Goal: Use online tool/utility: Utilize a website feature to perform a specific function

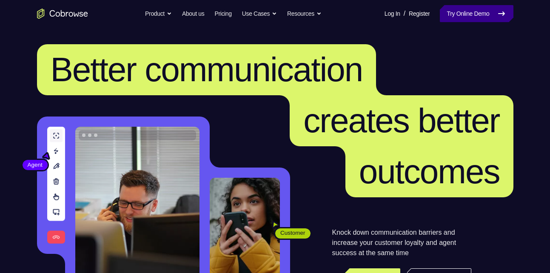
drag, startPoint x: 0, startPoint y: 0, endPoint x: 445, endPoint y: 12, distance: 445.5
click at [445, 12] on link "Try Online Demo" at bounding box center [476, 13] width 73 height 17
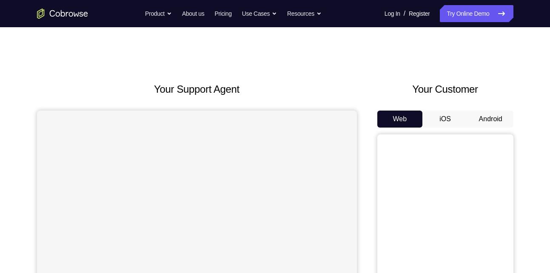
click at [479, 121] on button "Android" at bounding box center [491, 119] width 46 height 17
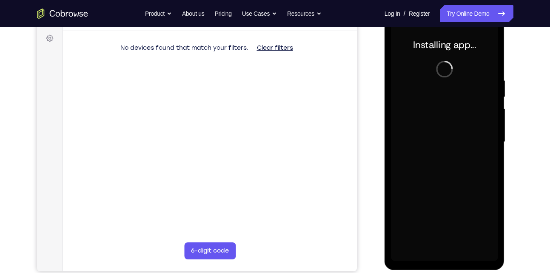
scroll to position [125, 0]
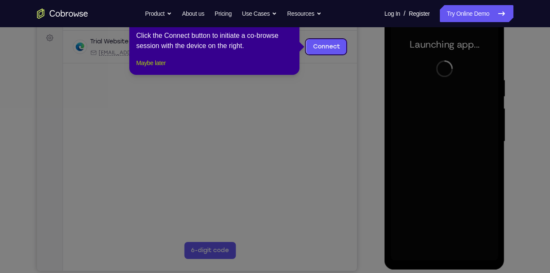
click at [165, 68] on button "Maybe later" at bounding box center [150, 63] width 29 height 10
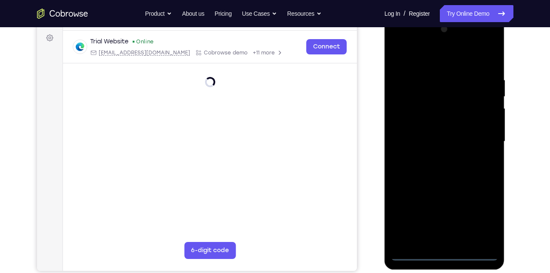
click at [443, 258] on div at bounding box center [444, 142] width 107 height 238
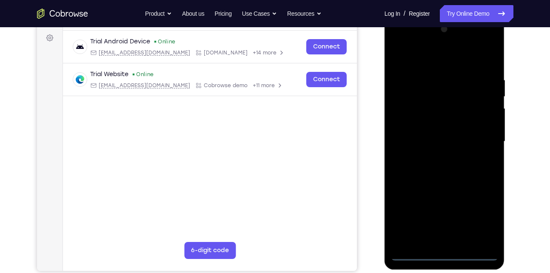
click at [482, 219] on div at bounding box center [444, 142] width 107 height 238
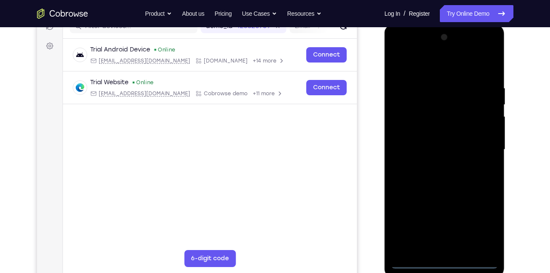
scroll to position [117, 0]
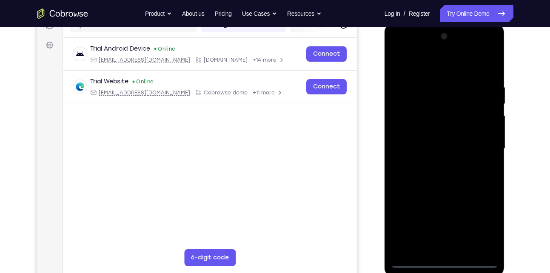
click at [468, 67] on div at bounding box center [444, 149] width 107 height 238
click at [488, 140] on div at bounding box center [444, 149] width 107 height 238
click at [437, 165] on div at bounding box center [444, 149] width 107 height 238
click at [444, 145] on div at bounding box center [444, 149] width 107 height 238
click at [444, 136] on div at bounding box center [444, 149] width 107 height 238
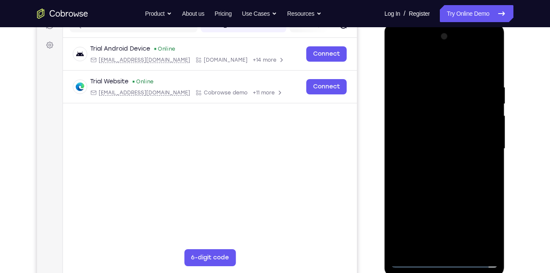
click at [433, 149] on div at bounding box center [444, 149] width 107 height 238
click at [431, 174] on div at bounding box center [444, 149] width 107 height 238
click at [454, 191] on div at bounding box center [444, 149] width 107 height 238
click at [468, 244] on div at bounding box center [444, 149] width 107 height 238
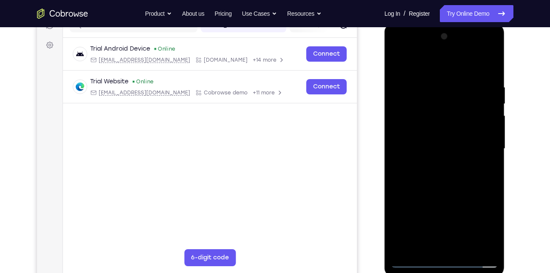
click at [465, 197] on div at bounding box center [444, 149] width 107 height 238
click at [463, 174] on div at bounding box center [444, 149] width 107 height 238
click at [399, 64] on div at bounding box center [444, 149] width 107 height 238
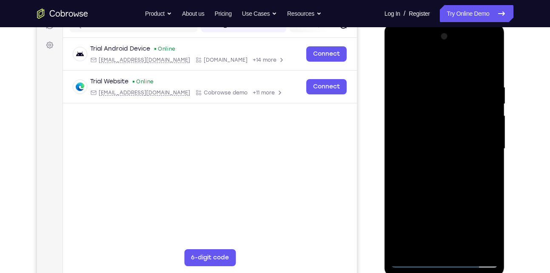
click at [494, 59] on div at bounding box center [444, 149] width 107 height 238
drag, startPoint x: 419, startPoint y: 171, endPoint x: 418, endPoint y: 106, distance: 65.5
click at [418, 106] on div at bounding box center [444, 149] width 107 height 238
drag, startPoint x: 420, startPoint y: 162, endPoint x: 421, endPoint y: 127, distance: 35.7
click at [421, 127] on div at bounding box center [444, 149] width 107 height 238
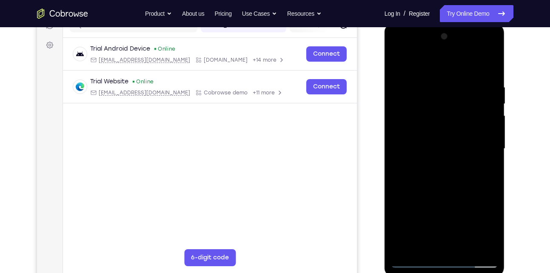
drag, startPoint x: 421, startPoint y: 159, endPoint x: 421, endPoint y: 109, distance: 49.3
click at [421, 109] on div at bounding box center [444, 149] width 107 height 238
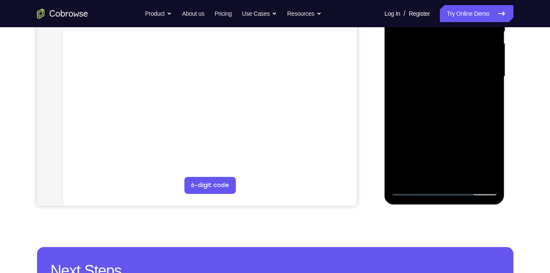
scroll to position [190, 0]
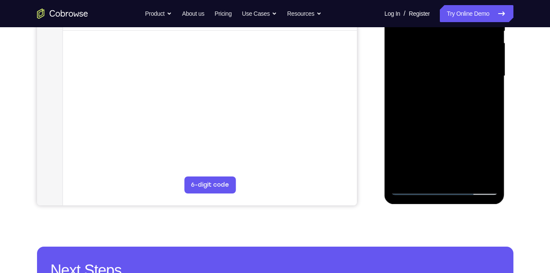
click at [402, 182] on div at bounding box center [444, 76] width 107 height 238
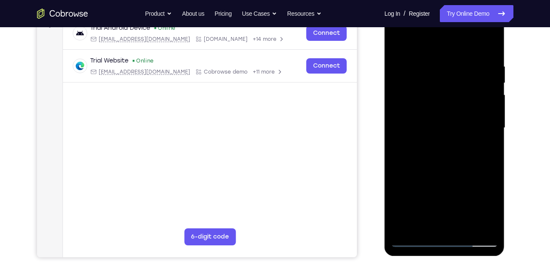
click at [492, 39] on div at bounding box center [444, 128] width 107 height 238
click at [414, 86] on div at bounding box center [444, 128] width 107 height 238
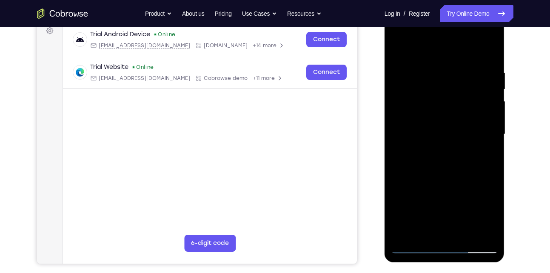
click at [473, 83] on div at bounding box center [444, 134] width 107 height 238
click at [396, 51] on div at bounding box center [444, 134] width 107 height 238
click at [437, 71] on div at bounding box center [444, 134] width 107 height 238
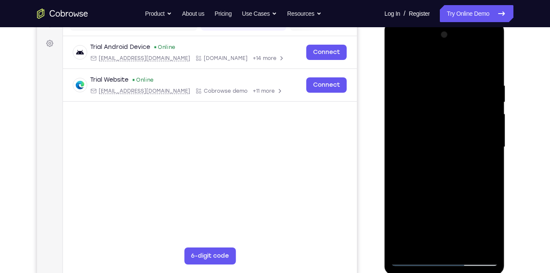
scroll to position [120, 0]
click at [457, 134] on div at bounding box center [444, 147] width 107 height 238
click at [459, 134] on div at bounding box center [444, 147] width 107 height 238
drag, startPoint x: 423, startPoint y: 202, endPoint x: 430, endPoint y: 126, distance: 76.5
click at [430, 126] on div at bounding box center [444, 147] width 107 height 238
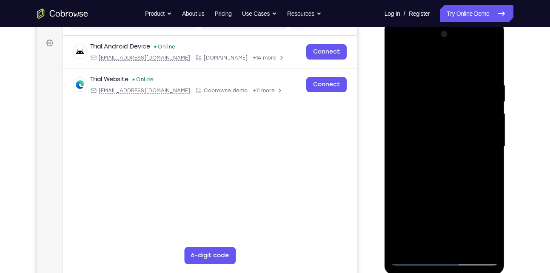
drag, startPoint x: 422, startPoint y: 217, endPoint x: 427, endPoint y: 92, distance: 124.3
click at [427, 92] on div at bounding box center [444, 147] width 107 height 238
click at [460, 197] on div at bounding box center [444, 147] width 107 height 238
click at [402, 197] on div at bounding box center [444, 147] width 107 height 238
click at [430, 139] on div at bounding box center [444, 147] width 107 height 238
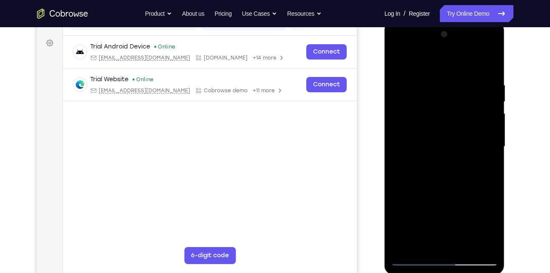
drag, startPoint x: 440, startPoint y: 97, endPoint x: 438, endPoint y: 171, distance: 74.5
click at [438, 171] on div at bounding box center [444, 147] width 107 height 238
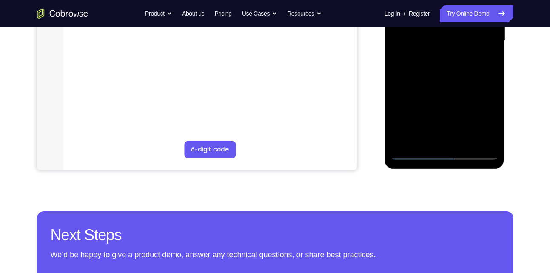
scroll to position [226, 0]
click at [413, 109] on div at bounding box center [444, 40] width 107 height 238
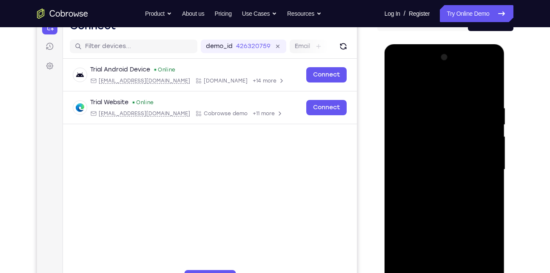
scroll to position [104, 0]
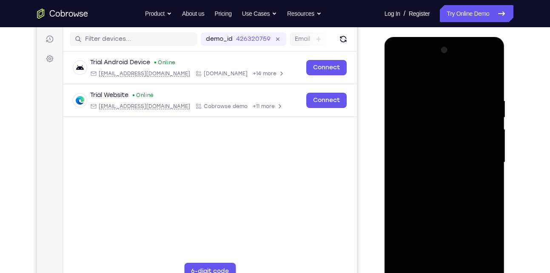
click at [452, 142] on div at bounding box center [444, 162] width 107 height 238
click at [397, 76] on div at bounding box center [444, 162] width 107 height 238
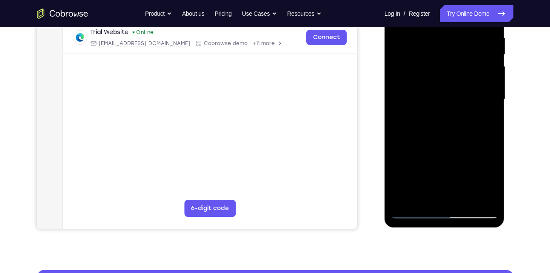
scroll to position [167, 0]
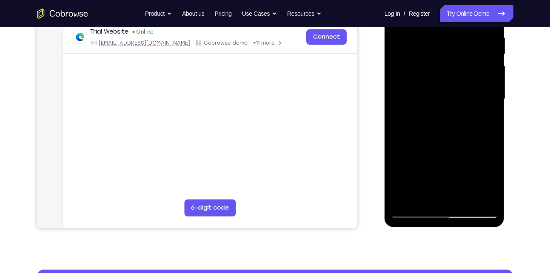
click at [404, 196] on div at bounding box center [444, 99] width 107 height 238
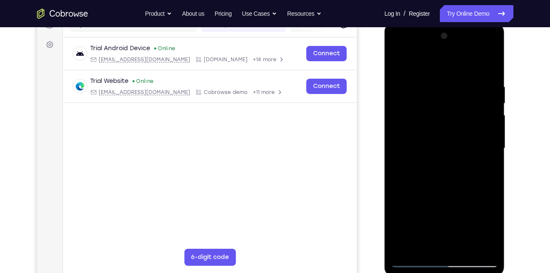
scroll to position [117, 0]
click at [434, 82] on div at bounding box center [444, 149] width 107 height 238
click at [483, 108] on div at bounding box center [444, 149] width 107 height 238
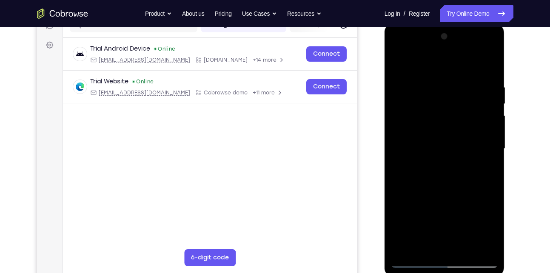
click at [483, 108] on div at bounding box center [444, 149] width 107 height 238
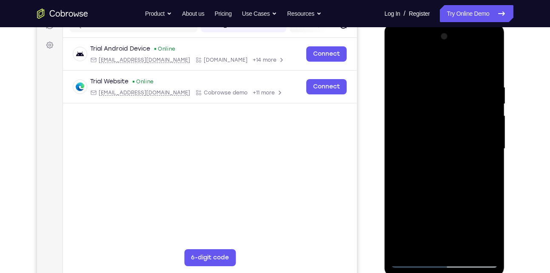
click at [483, 108] on div at bounding box center [444, 149] width 107 height 238
click at [408, 132] on div at bounding box center [444, 149] width 107 height 238
click at [479, 114] on div at bounding box center [444, 149] width 107 height 238
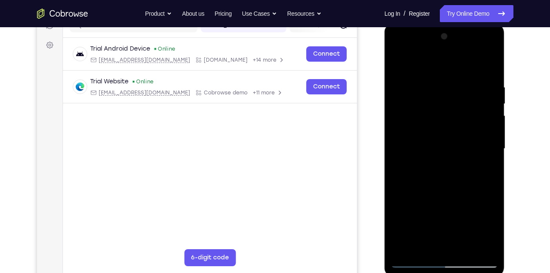
click at [479, 114] on div at bounding box center [444, 149] width 107 height 238
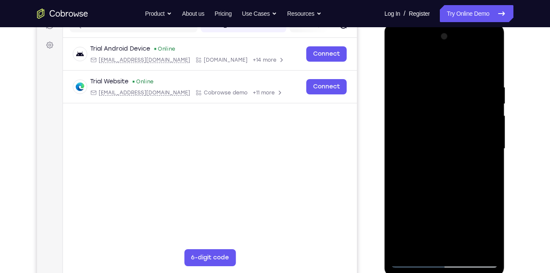
click at [479, 114] on div at bounding box center [444, 149] width 107 height 238
drag, startPoint x: 479, startPoint y: 114, endPoint x: 399, endPoint y: 135, distance: 82.6
click at [399, 135] on div at bounding box center [444, 149] width 107 height 238
click at [487, 143] on div at bounding box center [444, 149] width 107 height 238
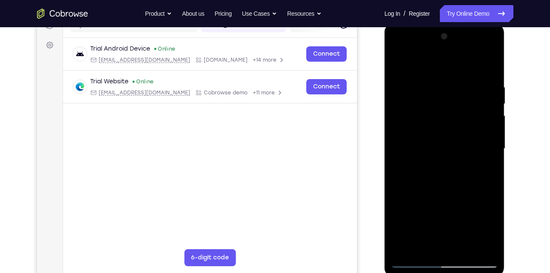
click at [402, 152] on div at bounding box center [444, 149] width 107 height 238
click at [480, 117] on div at bounding box center [444, 149] width 107 height 238
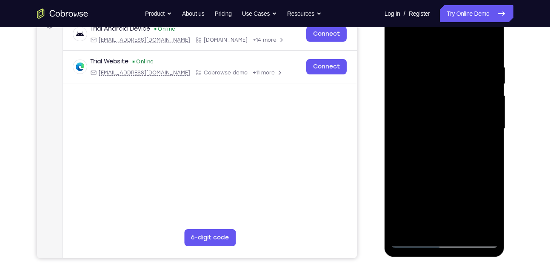
click at [480, 117] on div at bounding box center [444, 129] width 107 height 238
drag, startPoint x: 480, startPoint y: 97, endPoint x: 480, endPoint y: 117, distance: 20.0
click at [480, 117] on div at bounding box center [444, 129] width 107 height 238
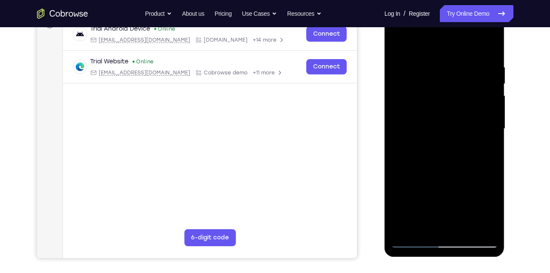
click at [480, 117] on div at bounding box center [444, 129] width 107 height 238
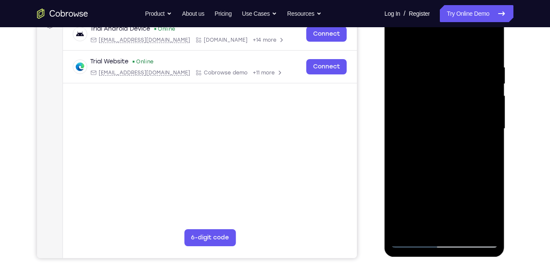
click at [480, 117] on div at bounding box center [444, 129] width 107 height 238
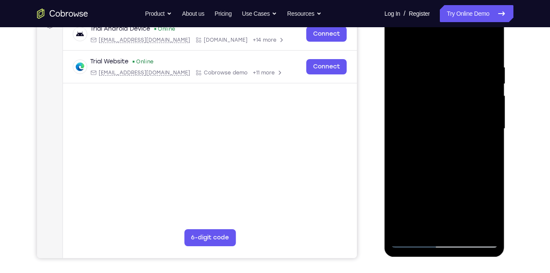
click at [480, 117] on div at bounding box center [444, 129] width 107 height 238
click at [488, 81] on div at bounding box center [444, 129] width 107 height 238
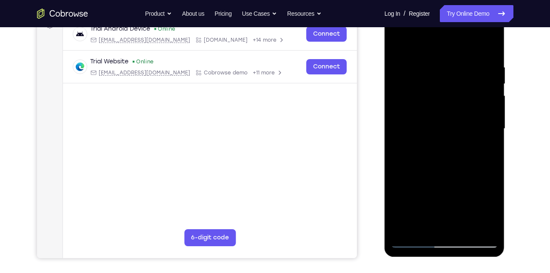
click at [488, 81] on div at bounding box center [444, 129] width 107 height 238
click at [403, 116] on div at bounding box center [444, 129] width 107 height 238
click at [487, 123] on div at bounding box center [444, 129] width 107 height 238
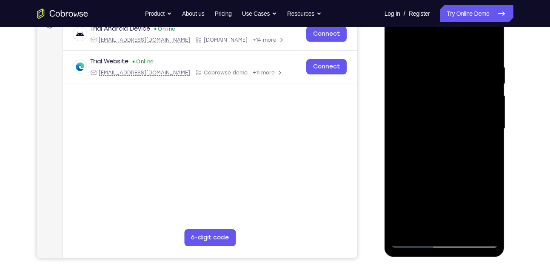
click at [487, 123] on div at bounding box center [444, 129] width 107 height 238
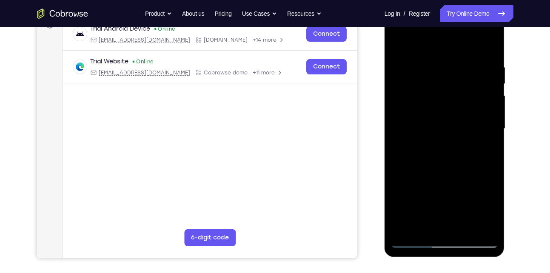
click at [487, 123] on div at bounding box center [444, 129] width 107 height 238
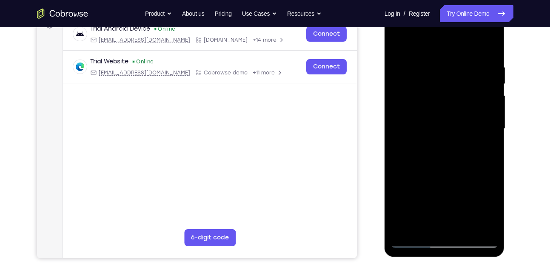
click at [487, 123] on div at bounding box center [444, 129] width 107 height 238
click at [487, 48] on div at bounding box center [444, 129] width 107 height 238
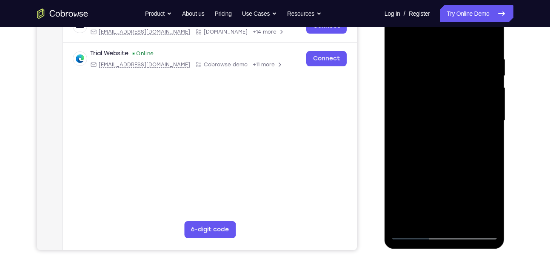
scroll to position [146, 0]
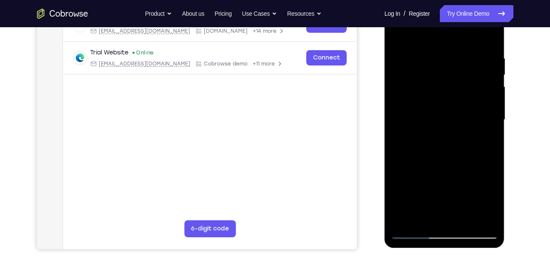
click at [466, 222] on div at bounding box center [444, 120] width 107 height 238
drag, startPoint x: 456, startPoint y: 215, endPoint x: 460, endPoint y: 101, distance: 114.5
click at [460, 101] on div at bounding box center [444, 120] width 107 height 238
drag, startPoint x: 443, startPoint y: 204, endPoint x: 456, endPoint y: 113, distance: 91.6
click at [456, 113] on div at bounding box center [444, 120] width 107 height 238
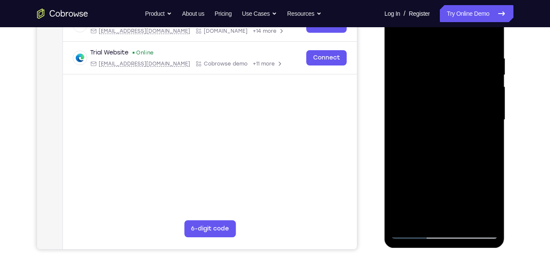
drag, startPoint x: 443, startPoint y: 211, endPoint x: 454, endPoint y: 123, distance: 89.2
click at [454, 123] on div at bounding box center [444, 120] width 107 height 238
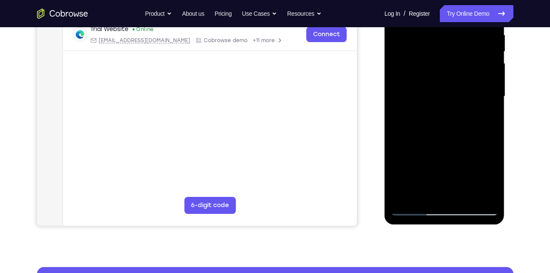
click at [410, 214] on div at bounding box center [444, 96] width 107 height 238
drag, startPoint x: 435, startPoint y: 171, endPoint x: 437, endPoint y: 43, distance: 128.5
click at [437, 43] on div at bounding box center [444, 96] width 107 height 238
drag, startPoint x: 428, startPoint y: 158, endPoint x: 434, endPoint y: 46, distance: 112.5
click at [434, 46] on div at bounding box center [444, 96] width 107 height 238
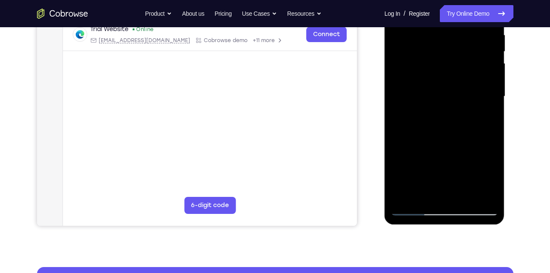
drag, startPoint x: 434, startPoint y: 162, endPoint x: 442, endPoint y: 54, distance: 108.7
click at [442, 54] on div at bounding box center [444, 96] width 107 height 238
drag, startPoint x: 434, startPoint y: 158, endPoint x: 445, endPoint y: 60, distance: 98.8
click at [445, 60] on div at bounding box center [444, 96] width 107 height 238
click at [487, 91] on div at bounding box center [444, 96] width 107 height 238
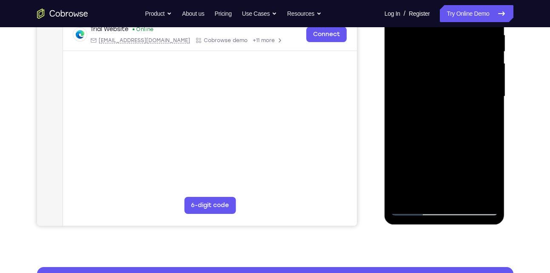
drag, startPoint x: 460, startPoint y: 127, endPoint x: 461, endPoint y: 26, distance: 100.4
click at [461, 26] on div at bounding box center [444, 96] width 107 height 238
drag, startPoint x: 439, startPoint y: 154, endPoint x: 448, endPoint y: 20, distance: 134.3
click at [448, 20] on div at bounding box center [444, 96] width 107 height 238
drag, startPoint x: 436, startPoint y: 135, endPoint x: 440, endPoint y: 86, distance: 49.6
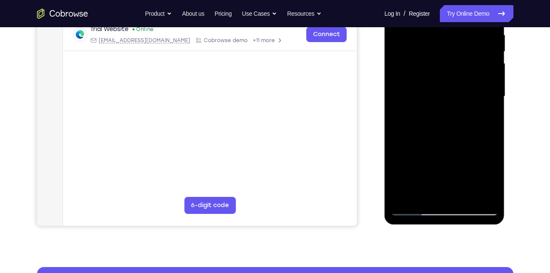
click at [440, 86] on div at bounding box center [444, 96] width 107 height 238
drag, startPoint x: 427, startPoint y: 157, endPoint x: 430, endPoint y: 105, distance: 51.6
click at [430, 105] on div at bounding box center [444, 96] width 107 height 238
drag, startPoint x: 443, startPoint y: 144, endPoint x: 447, endPoint y: 91, distance: 52.9
click at [447, 91] on div at bounding box center [444, 96] width 107 height 238
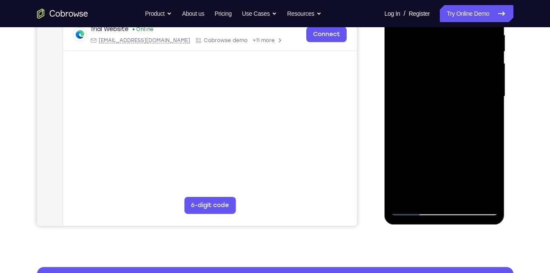
click at [490, 94] on div at bounding box center [444, 96] width 107 height 238
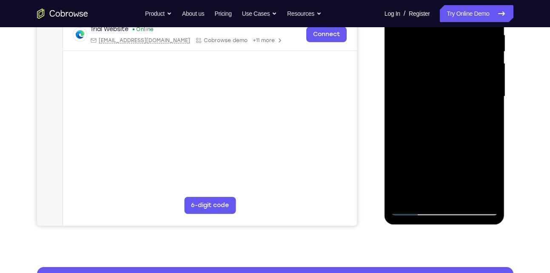
click at [490, 94] on div at bounding box center [444, 96] width 107 height 238
drag, startPoint x: 457, startPoint y: 147, endPoint x: 465, endPoint y: 71, distance: 76.6
click at [465, 71] on div at bounding box center [444, 96] width 107 height 238
drag, startPoint x: 447, startPoint y: 143, endPoint x: 452, endPoint y: 0, distance: 142.6
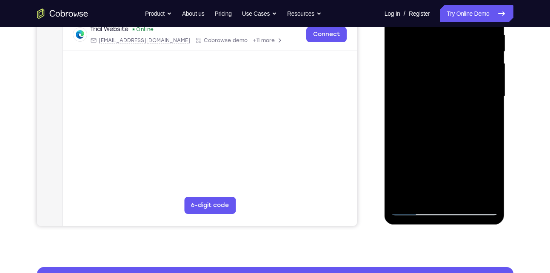
click at [452, 0] on div at bounding box center [444, 96] width 107 height 238
drag, startPoint x: 448, startPoint y: 146, endPoint x: 432, endPoint y: -12, distance: 159.0
click at [432, 0] on div at bounding box center [444, 96] width 107 height 238
drag, startPoint x: 473, startPoint y: 71, endPoint x: 466, endPoint y: 110, distance: 39.0
click at [466, 110] on div at bounding box center [444, 96] width 107 height 238
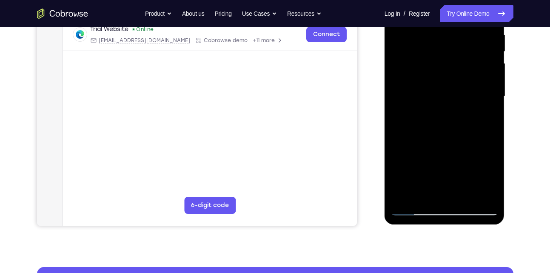
click at [488, 133] on div at bounding box center [444, 96] width 107 height 238
drag, startPoint x: 447, startPoint y: 160, endPoint x: 448, endPoint y: 121, distance: 39.1
click at [448, 121] on div at bounding box center [444, 96] width 107 height 238
click at [487, 95] on div at bounding box center [444, 96] width 107 height 238
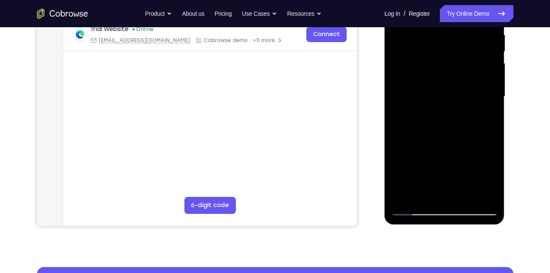
click at [487, 95] on div at bounding box center [444, 96] width 107 height 238
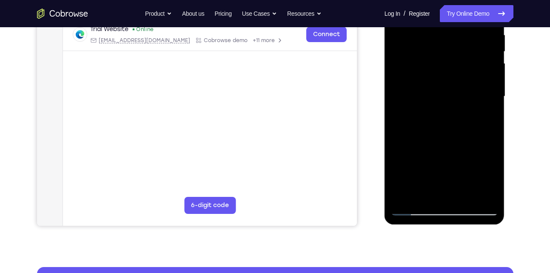
click at [487, 95] on div at bounding box center [444, 96] width 107 height 238
click at [397, 94] on div at bounding box center [444, 96] width 107 height 238
click at [397, 96] on div at bounding box center [444, 96] width 107 height 238
drag, startPoint x: 426, startPoint y: 156, endPoint x: 428, endPoint y: 74, distance: 81.7
click at [428, 74] on div at bounding box center [444, 96] width 107 height 238
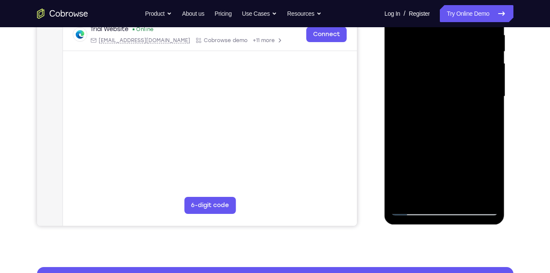
click at [397, 78] on div at bounding box center [444, 96] width 107 height 238
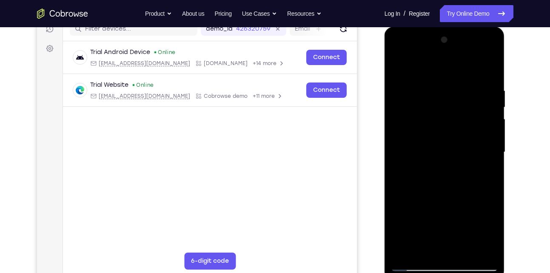
scroll to position [114, 0]
drag, startPoint x: 424, startPoint y: 96, endPoint x: 420, endPoint y: 207, distance: 111.1
click at [420, 207] on div at bounding box center [444, 153] width 107 height 238
